Goal: Task Accomplishment & Management: Use online tool/utility

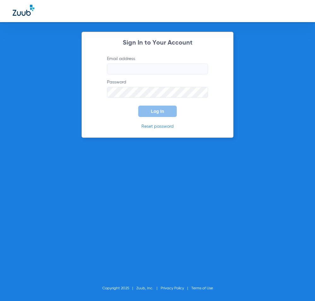
type input "[EMAIL_ADDRESS][DOMAIN_NAME]"
click at [159, 108] on button "Log In" at bounding box center [157, 110] width 39 height 11
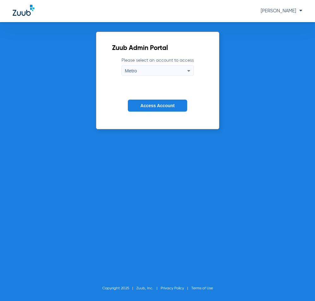
click at [154, 63] on label "Please select an account to access Metro" at bounding box center [158, 66] width 72 height 19
click at [150, 69] on div "Metro" at bounding box center [156, 70] width 62 height 11
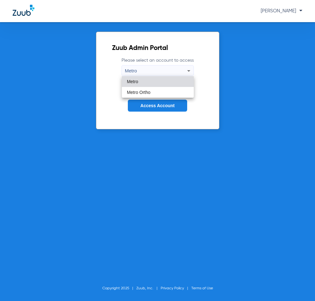
click at [160, 82] on mat-option "Metro" at bounding box center [158, 81] width 72 height 11
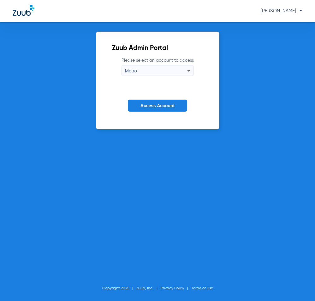
click at [155, 105] on span "Access Account" at bounding box center [157, 105] width 34 height 5
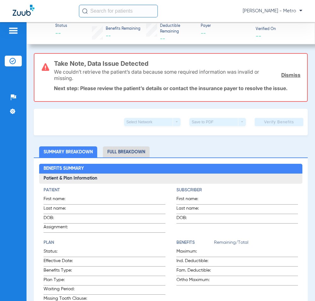
click at [135, 10] on input "text" at bounding box center [118, 11] width 79 height 13
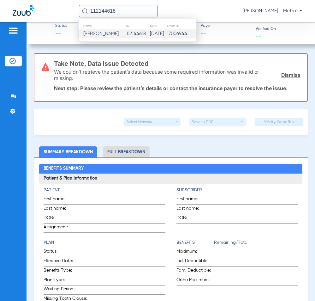
type input "112144618"
click at [150, 36] on td "05/26/1978" at bounding box center [158, 33] width 17 height 9
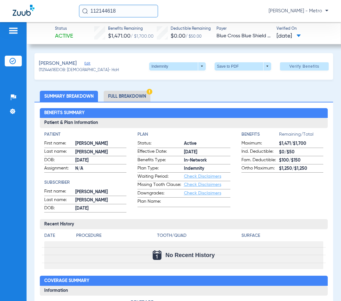
click at [136, 98] on li "Full Breakdown" at bounding box center [127, 96] width 47 height 11
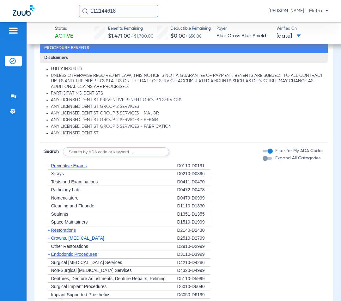
scroll to position [556, 0]
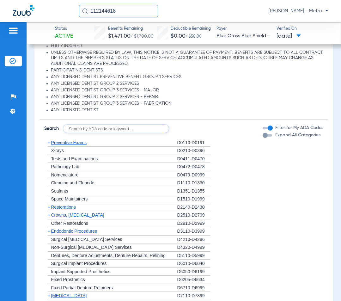
click at [89, 216] on span "Crowns, [MEDICAL_DATA]" at bounding box center [77, 214] width 53 height 5
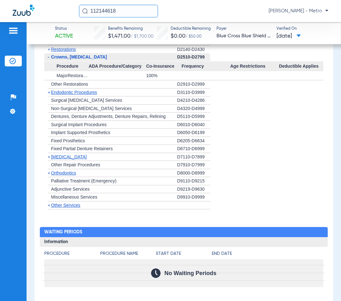
scroll to position [714, 0]
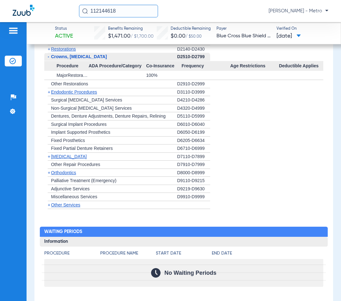
click at [68, 159] on span "[MEDICAL_DATA]" at bounding box center [69, 156] width 36 height 5
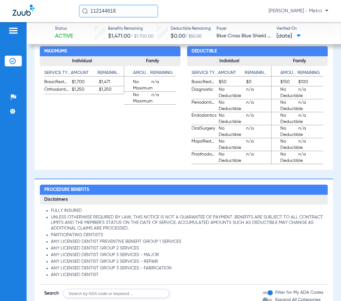
scroll to position [335, 0]
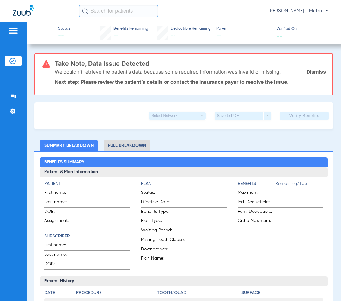
click at [122, 17] on div "[PERSON_NAME] - Metro" at bounding box center [170, 11] width 341 height 22
click at [132, 12] on input "text" at bounding box center [118, 11] width 79 height 13
type input "1"
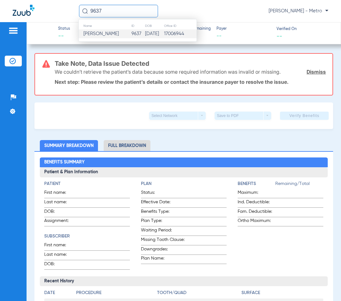
type input "9637"
click at [131, 33] on td "9637" at bounding box center [138, 33] width 14 height 9
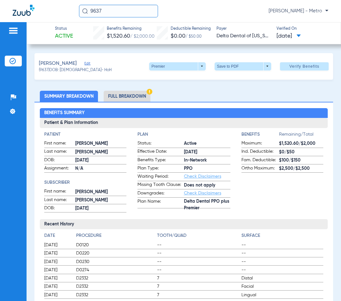
click at [124, 95] on li "Full Breakdown" at bounding box center [127, 96] width 47 height 11
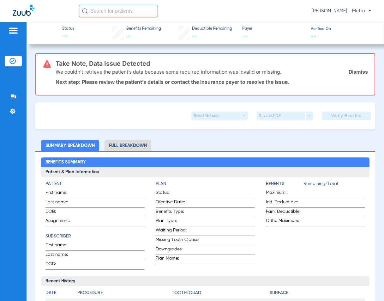
click at [105, 13] on input "text" at bounding box center [118, 11] width 79 height 13
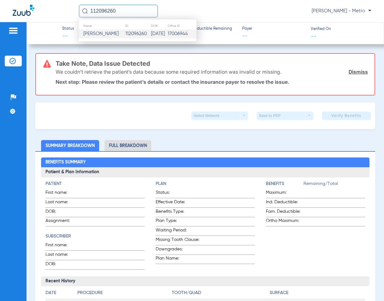
type input "112096260"
click at [127, 34] on td "112096260" at bounding box center [138, 33] width 26 height 9
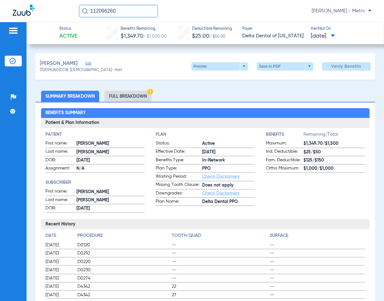
click at [132, 98] on li "Full Breakdown" at bounding box center [127, 96] width 47 height 11
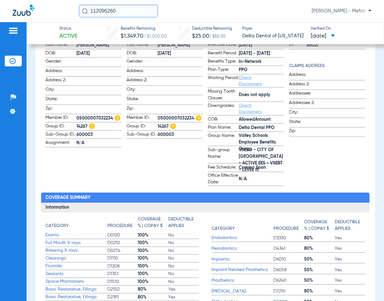
scroll to position [95, 0]
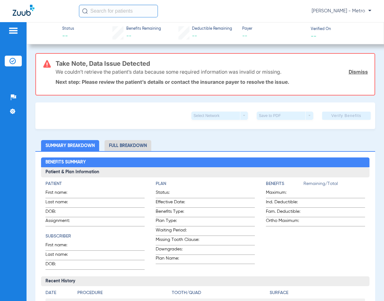
click at [110, 10] on input "text" at bounding box center [118, 11] width 79 height 13
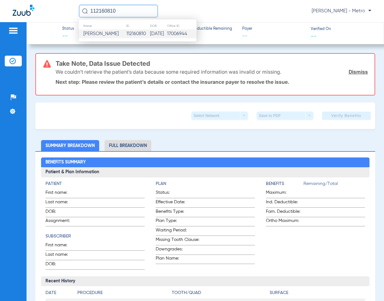
type input "112160810"
click at [116, 32] on span "Daniela Canelon" at bounding box center [100, 33] width 35 height 5
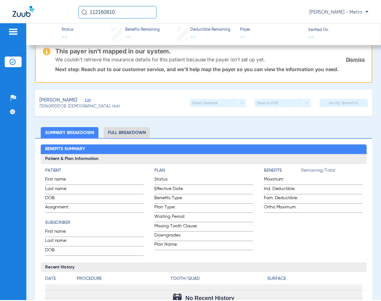
scroll to position [63, 0]
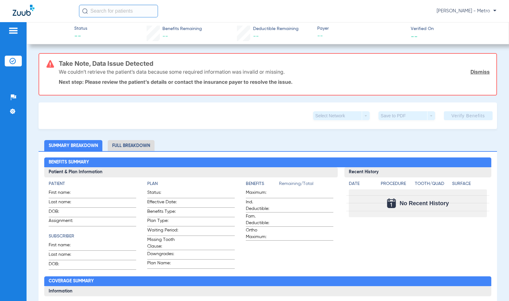
click at [126, 12] on input "text" at bounding box center [118, 11] width 79 height 13
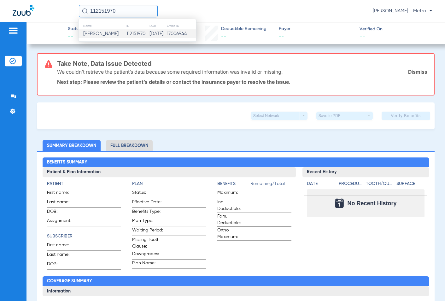
type input "112151970"
click at [101, 34] on span "Fatima Saleh" at bounding box center [100, 33] width 35 height 5
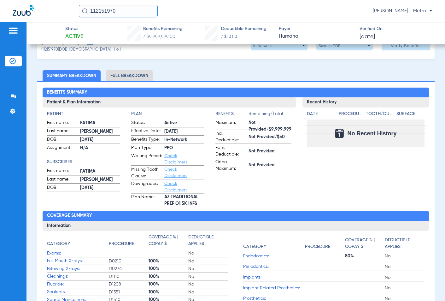
scroll to position [32, 0]
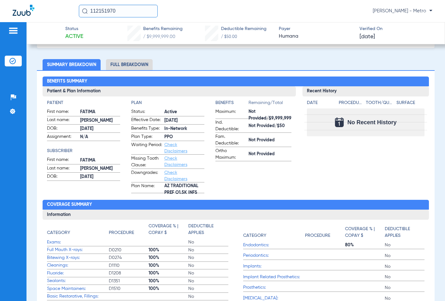
click at [144, 66] on li "Full Breakdown" at bounding box center [129, 64] width 47 height 11
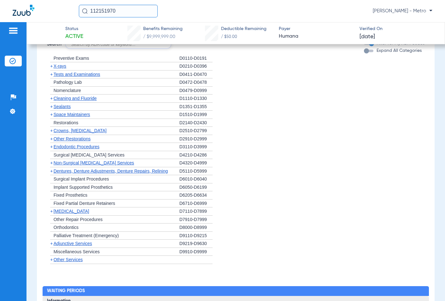
scroll to position [663, 0]
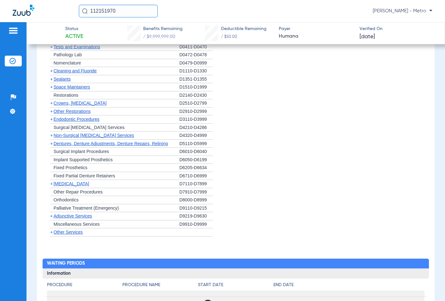
click at [84, 143] on span "Dentures, Denture Adjustments, Denture Repairs, Relining" at bounding box center [111, 143] width 115 height 5
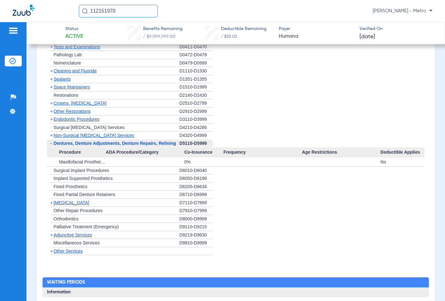
click at [81, 122] on span "Endodontic Procedures" at bounding box center [77, 118] width 46 height 5
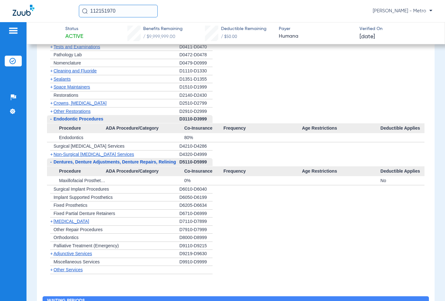
click at [78, 102] on span "Crowns, [MEDICAL_DATA]" at bounding box center [80, 102] width 53 height 5
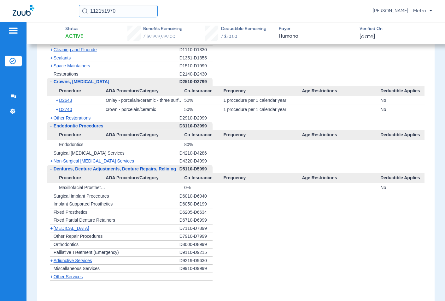
scroll to position [726, 0]
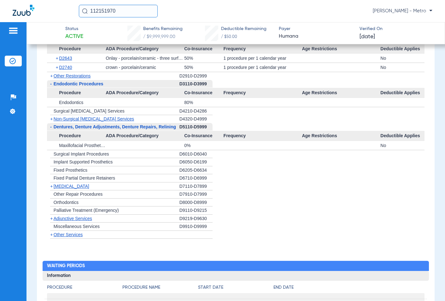
click at [69, 184] on span "[MEDICAL_DATA]" at bounding box center [72, 185] width 36 height 5
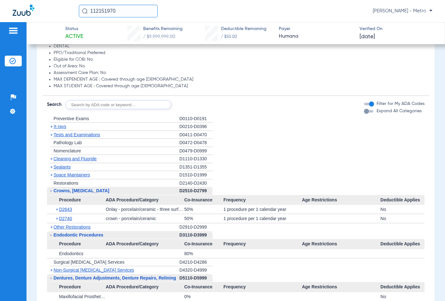
scroll to position [568, 0]
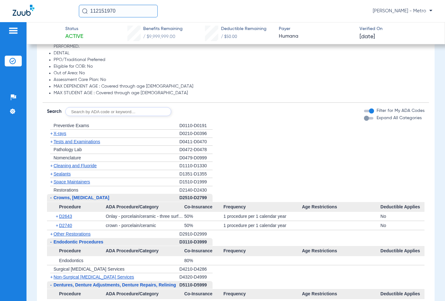
click at [134, 114] on input "text" at bounding box center [118, 111] width 106 height 9
type input "d"
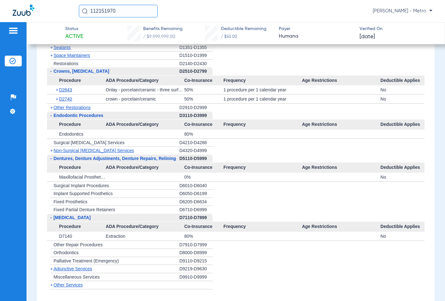
scroll to position [600, 0]
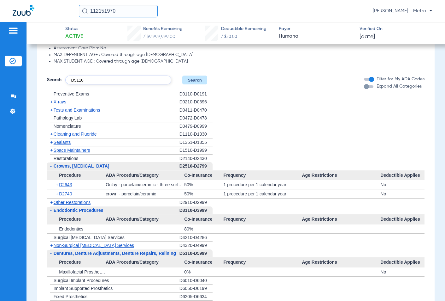
type input "D5110"
click at [201, 79] on button "Search" at bounding box center [194, 79] width 25 height 9
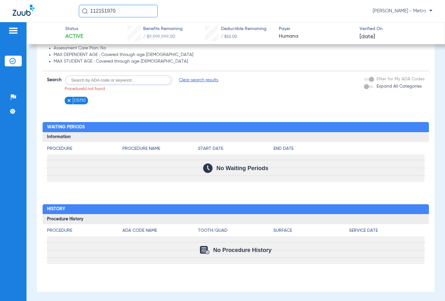
click at [110, 83] on input "text" at bounding box center [118, 79] width 106 height 9
type input "d"
type input "D5110"
click at [239, 80] on span "Clear search results" at bounding box center [234, 80] width 39 height 6
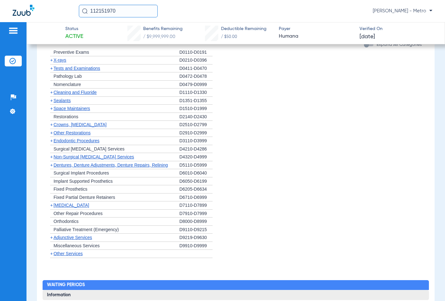
scroll to position [663, 0]
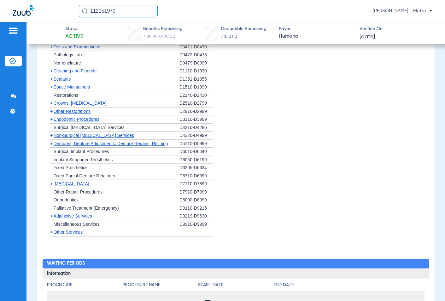
click at [133, 144] on span "Dentures, Denture Adjustments, Denture Repairs, Relining" at bounding box center [111, 143] width 115 height 5
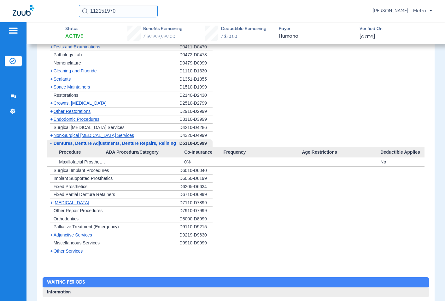
click at [82, 120] on span "Endodontic Procedures" at bounding box center [77, 118] width 46 height 5
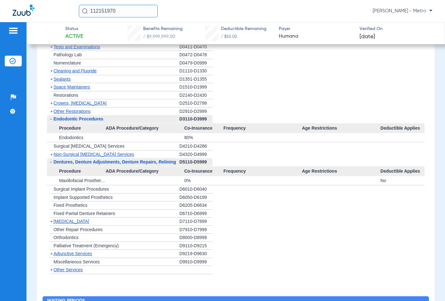
click at [78, 114] on span "Other Restorations" at bounding box center [72, 111] width 37 height 5
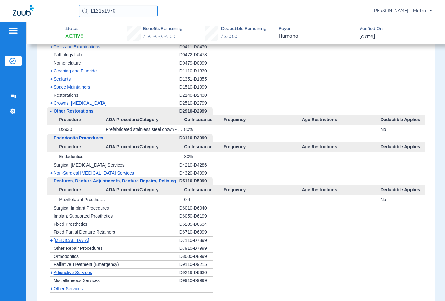
click at [82, 105] on span "Crowns, [MEDICAL_DATA]" at bounding box center [80, 102] width 53 height 5
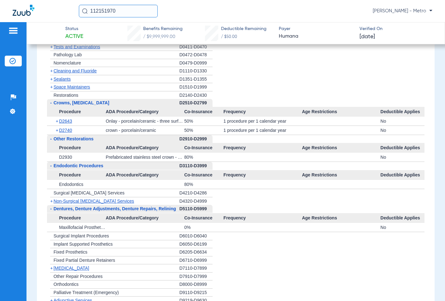
click at [66, 89] on span "Space Maintainers" at bounding box center [72, 86] width 37 height 5
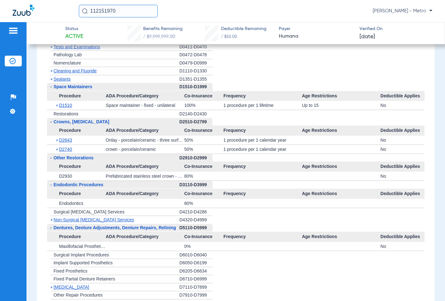
click at [79, 69] on span "Cleaning and Fluoride" at bounding box center [75, 70] width 43 height 5
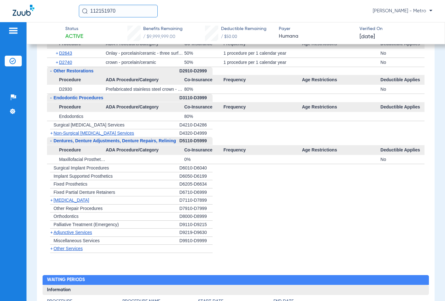
scroll to position [789, 0]
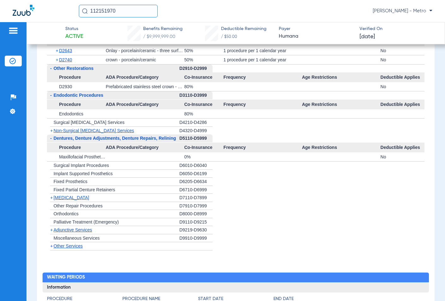
click at [69, 199] on span "[MEDICAL_DATA]" at bounding box center [72, 197] width 36 height 5
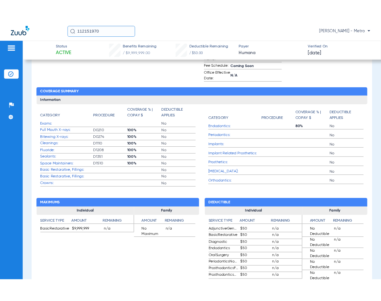
scroll to position [221, 0]
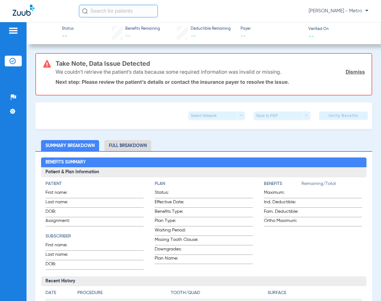
click at [120, 12] on input "text" at bounding box center [118, 11] width 79 height 13
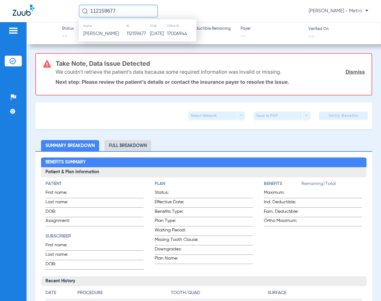
click at [130, 29] on th "ID" at bounding box center [137, 25] width 23 height 7
click at [119, 31] on span "Leonard Hernandez" at bounding box center [100, 33] width 35 height 5
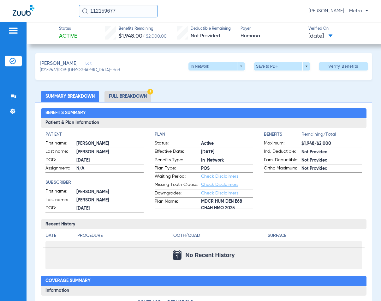
click at [135, 96] on li "Full Breakdown" at bounding box center [127, 96] width 47 height 11
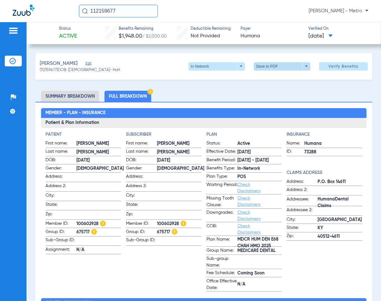
click at [285, 67] on span at bounding box center [282, 66] width 57 height 8
click at [278, 80] on span "Save to PDF" at bounding box center [279, 78] width 25 height 4
drag, startPoint x: 301, startPoint y: 36, endPoint x: -166, endPoint y: 68, distance: 467.7
click at [282, 69] on span at bounding box center [281, 66] width 15 height 15
click at [283, 79] on span "Save to PDF" at bounding box center [279, 78] width 25 height 4
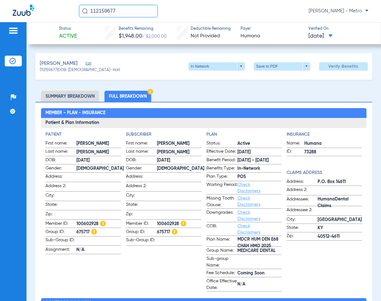
click at [116, 8] on input "112159677" at bounding box center [118, 11] width 79 height 13
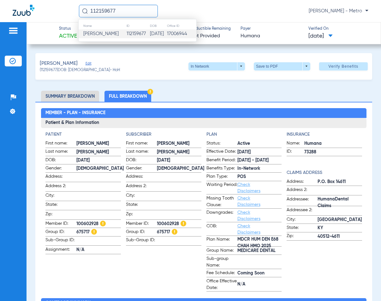
click at [120, 10] on input "112159677" at bounding box center [118, 11] width 79 height 13
click at [119, 10] on input "112159677" at bounding box center [118, 11] width 79 height 13
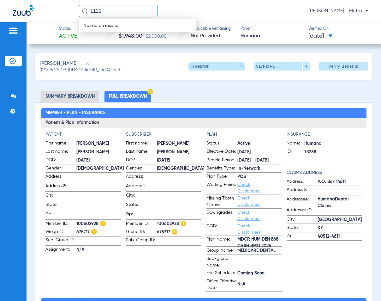
click at [118, 10] on input "1121" at bounding box center [118, 11] width 79 height 13
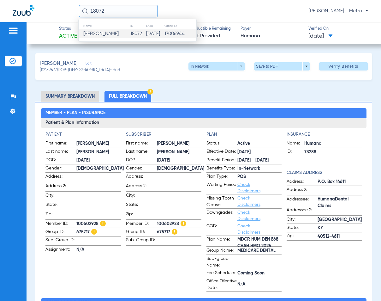
type input "18072"
click at [131, 30] on td "18072" at bounding box center [138, 33] width 16 height 9
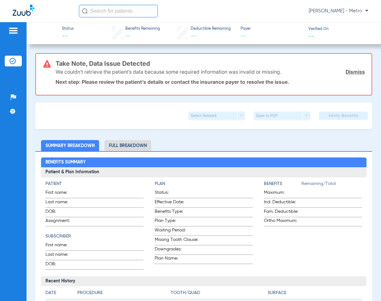
click at [120, 14] on input "text" at bounding box center [118, 11] width 79 height 13
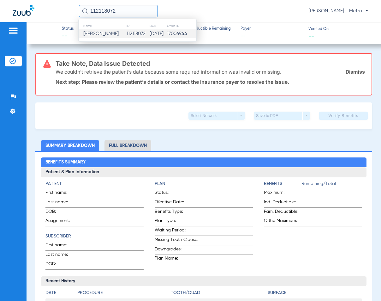
type input "112118072"
click at [119, 36] on span "Maria Aguilar Rodriguez" at bounding box center [100, 33] width 35 height 5
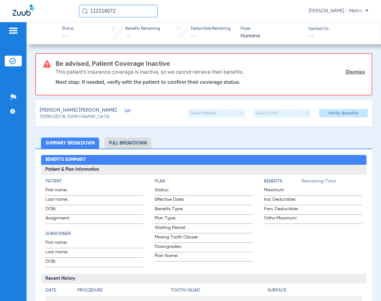
click at [134, 143] on li "Full Breakdown" at bounding box center [127, 142] width 47 height 11
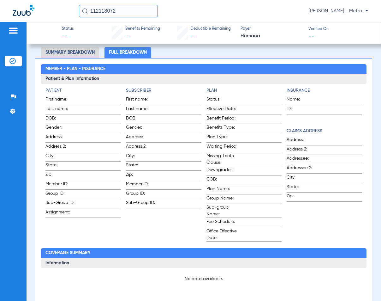
scroll to position [126, 0]
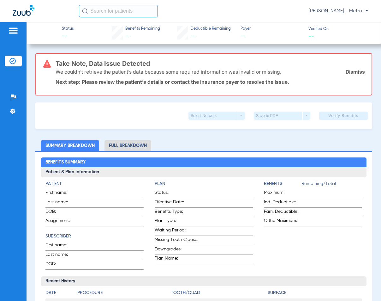
click at [115, 12] on input "text" at bounding box center [118, 11] width 79 height 13
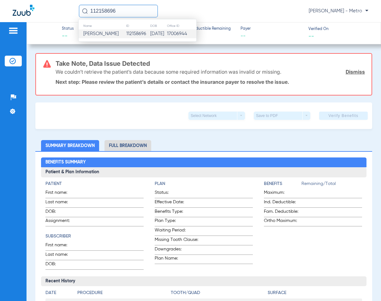
type input "112158696"
click at [132, 35] on td "112158696" at bounding box center [138, 33] width 24 height 9
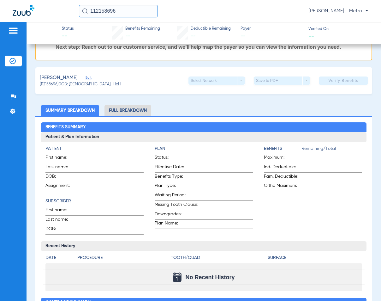
scroll to position [95, 0]
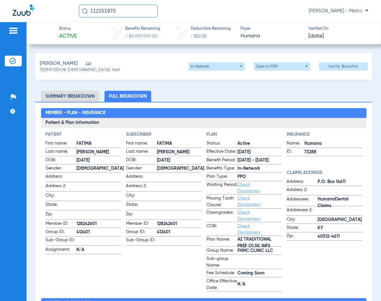
scroll to position [221, 0]
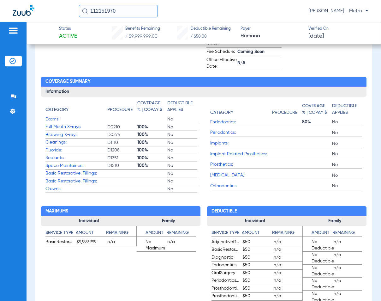
drag, startPoint x: 105, startPoint y: 13, endPoint x: 95, endPoint y: 15, distance: 11.0
click at [94, 15] on input "112151970" at bounding box center [118, 11] width 79 height 13
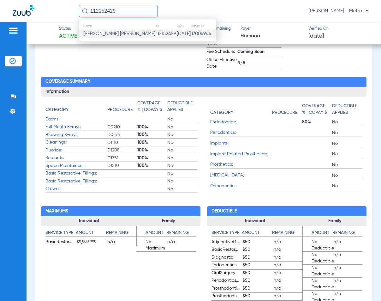
type input "112152429"
click at [105, 32] on span "[PERSON_NAME] [PERSON_NAME]" at bounding box center [119, 33] width 72 height 5
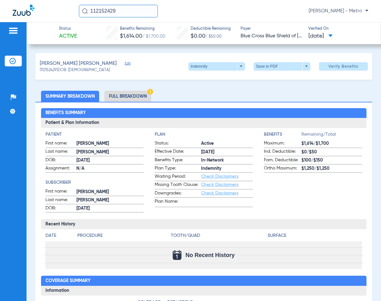
click at [124, 92] on li "Full Breakdown" at bounding box center [127, 96] width 47 height 11
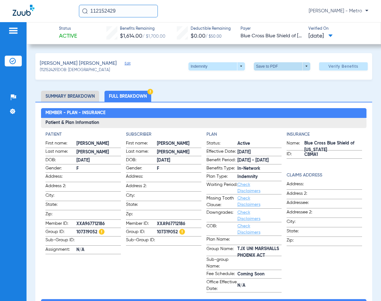
click at [274, 65] on span at bounding box center [281, 66] width 15 height 15
click at [278, 79] on span "Save to PDF" at bounding box center [279, 78] width 25 height 4
